Goal: Task Accomplishment & Management: Manage account settings

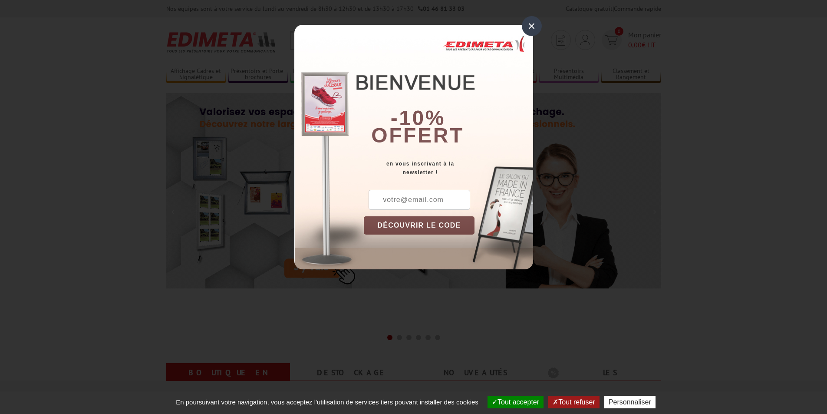
click at [533, 29] on div "×" at bounding box center [532, 26] width 20 height 20
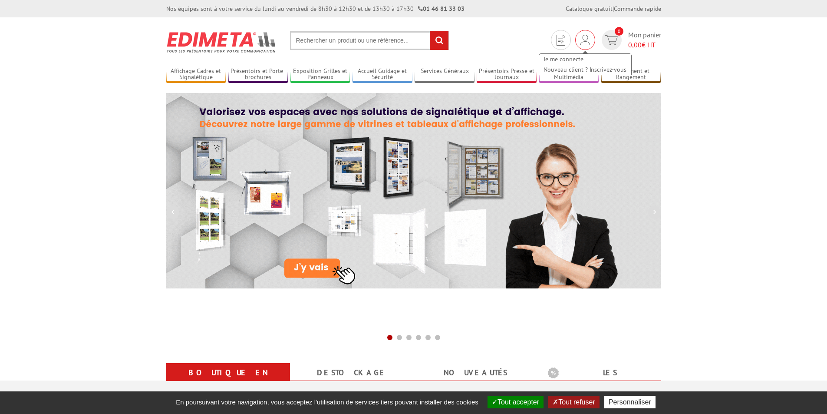
click at [587, 42] on img at bounding box center [585, 40] width 10 height 10
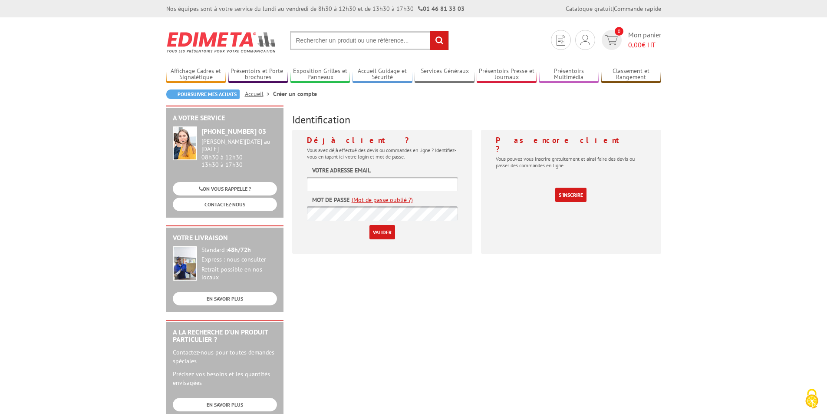
click at [382, 184] on input "text" at bounding box center [382, 184] width 151 height 14
type input "[EMAIL_ADDRESS][DOMAIN_NAME]"
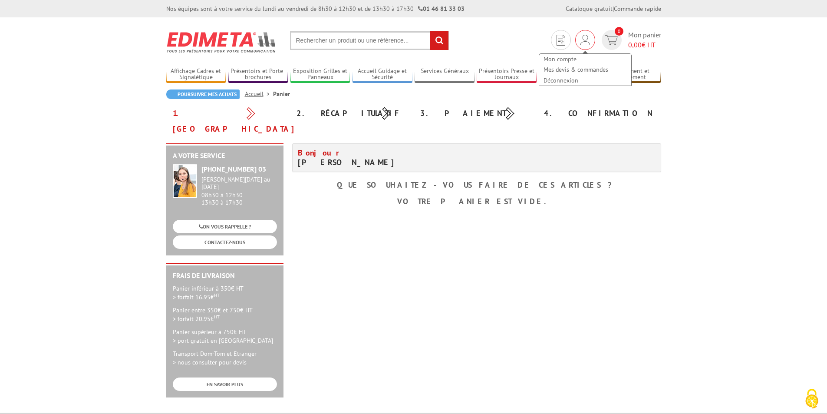
click at [589, 43] on div "Mon compte Mes devis & commandes Déconnexion" at bounding box center [585, 40] width 20 height 20
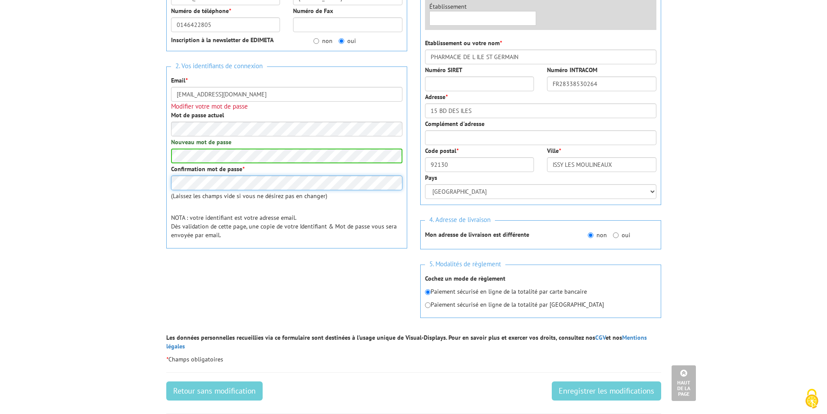
scroll to position [196, 0]
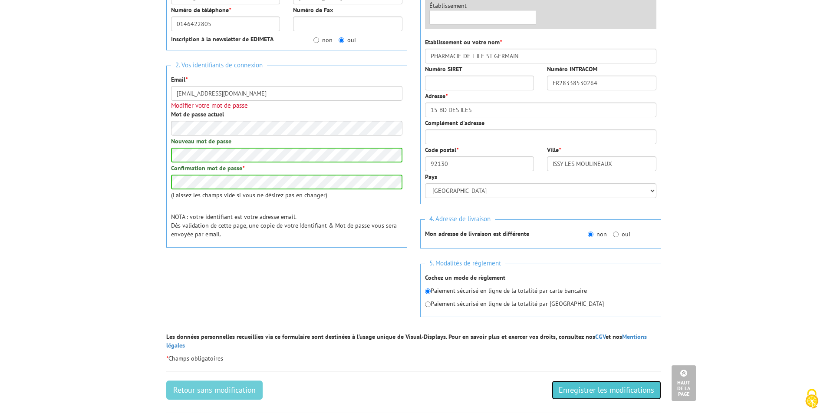
click at [635, 380] on input "Enregistrer les modifications" at bounding box center [606, 389] width 109 height 19
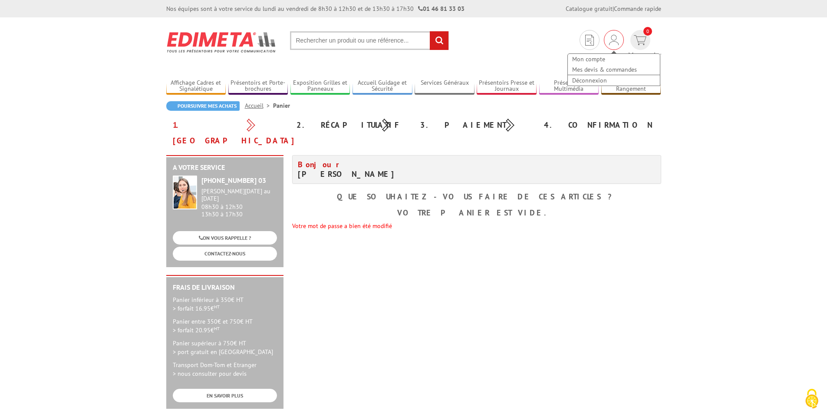
click at [609, 35] on img at bounding box center [614, 40] width 10 height 10
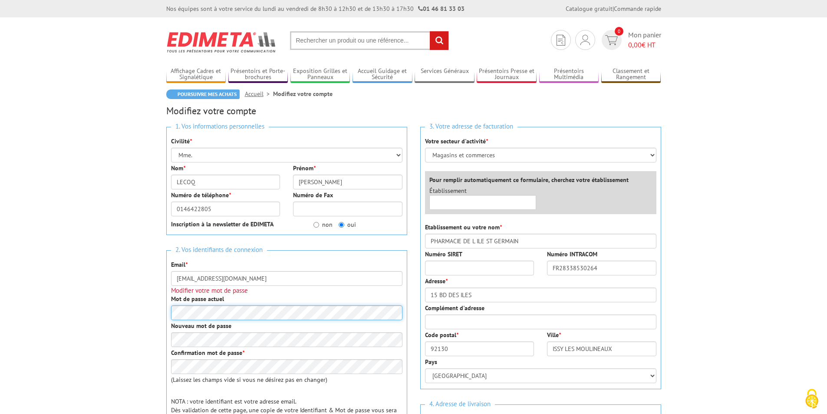
click at [171, 347] on div at bounding box center [171, 347] width 0 height 0
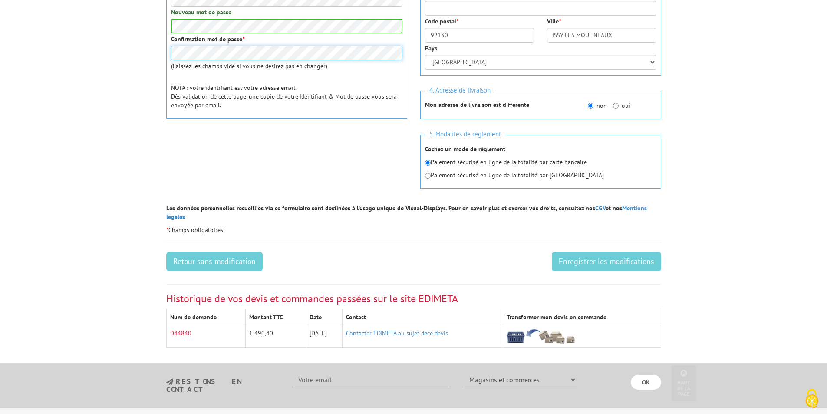
scroll to position [448, 0]
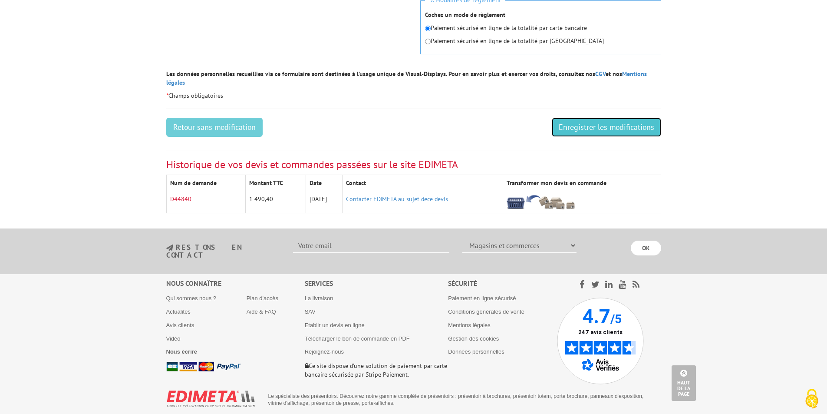
click at [612, 118] on input "Enregistrer les modifications" at bounding box center [606, 127] width 109 height 19
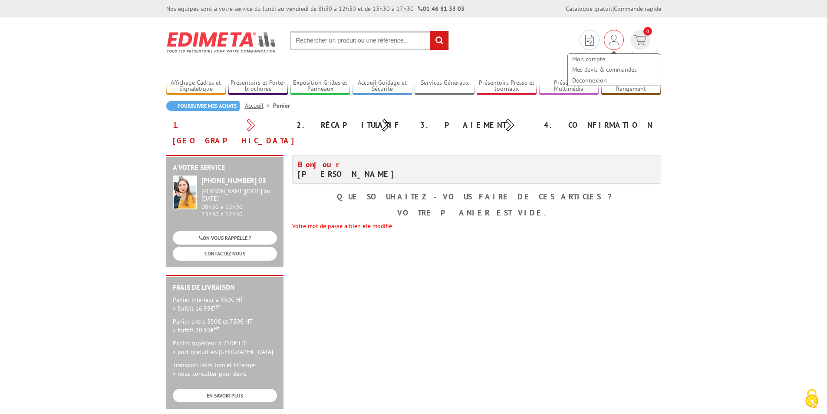
click at [604, 38] on div "Mon compte Mes devis & commandes Déconnexion" at bounding box center [614, 40] width 20 height 20
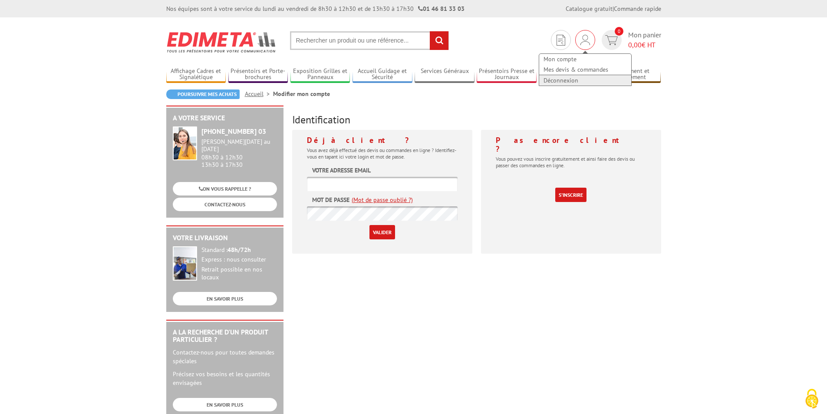
click at [565, 80] on link "Déconnexion" at bounding box center [585, 80] width 92 height 10
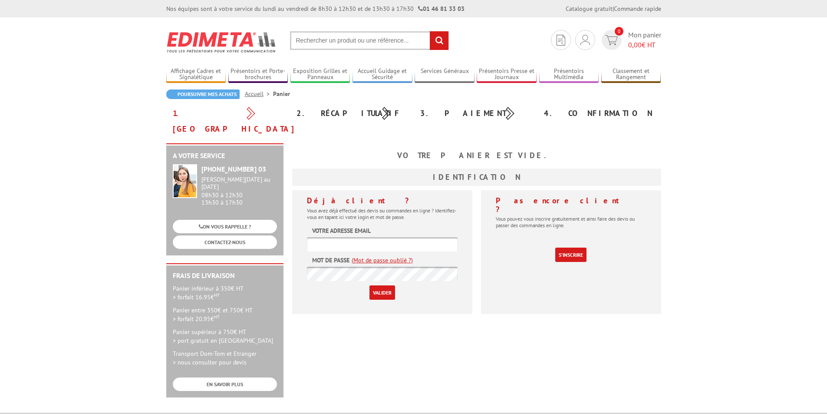
click at [385, 237] on input "text" at bounding box center [382, 244] width 151 height 14
type input "[EMAIL_ADDRESS][DOMAIN_NAME]"
drag, startPoint x: 475, startPoint y: 301, endPoint x: 442, endPoint y: 296, distance: 32.9
click at [475, 301] on div "Déjà client ? Vous avez déjà effectué des devis ou commandes en ligne ? Identif…" at bounding box center [382, 255] width 189 height 130
click at [379, 285] on input "Valider" at bounding box center [382, 292] width 26 height 14
